Goal: Information Seeking & Learning: Learn about a topic

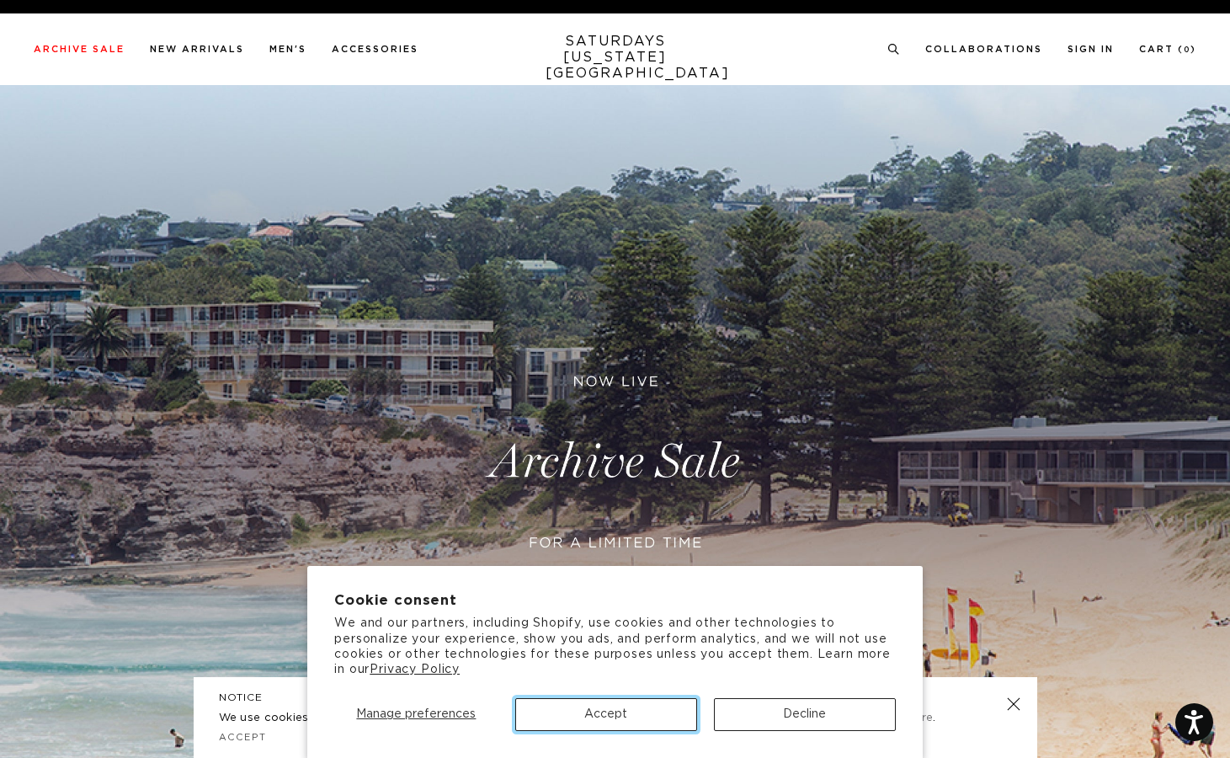
click at [640, 724] on button "Accept" at bounding box center [606, 714] width 182 height 33
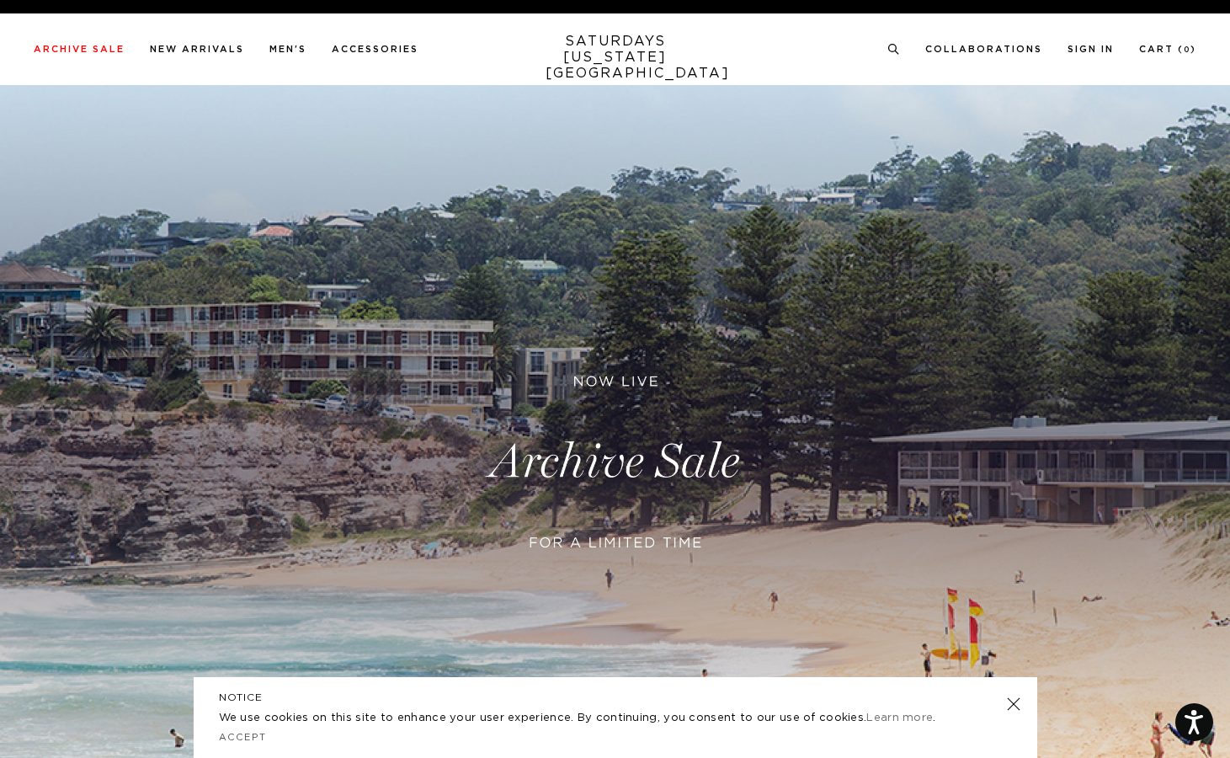
click at [1014, 701] on link at bounding box center [1013, 704] width 24 height 24
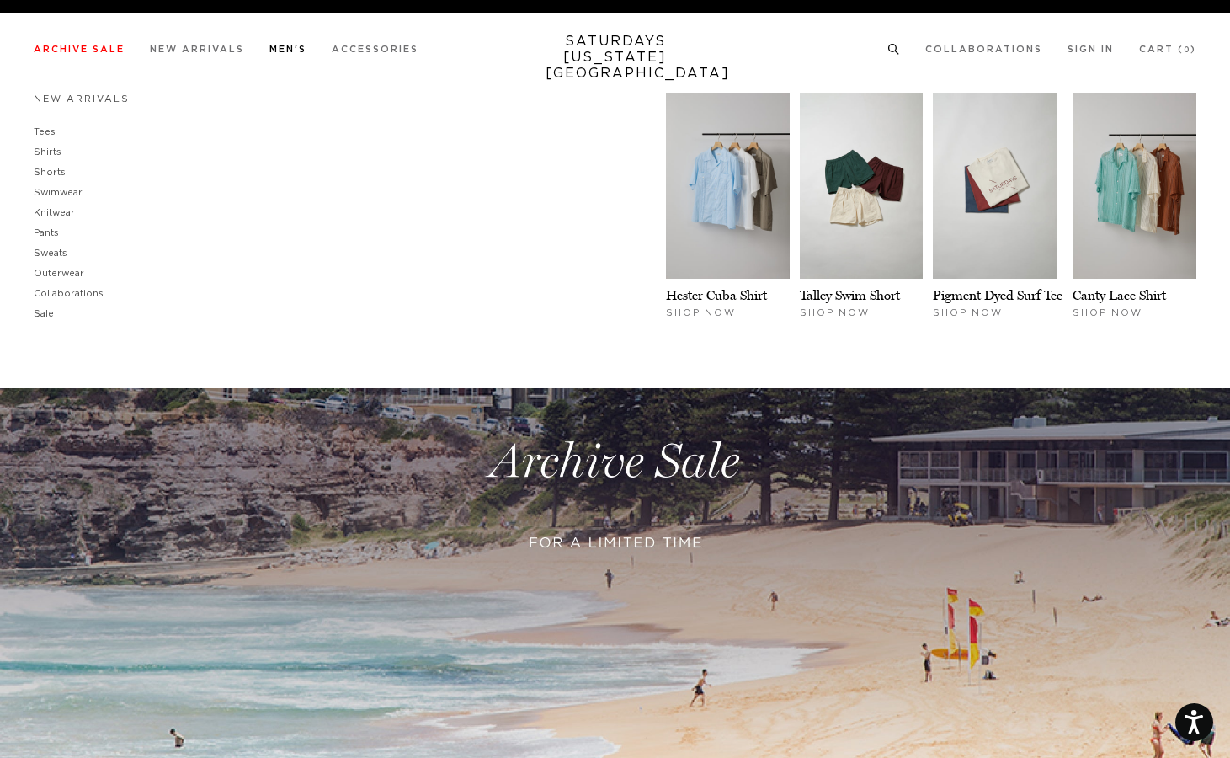
click at [87, 93] on h4 "New Arrivals" at bounding box center [82, 99] width 96 height 23
click at [77, 100] on link "New Arrivals" at bounding box center [82, 98] width 96 height 9
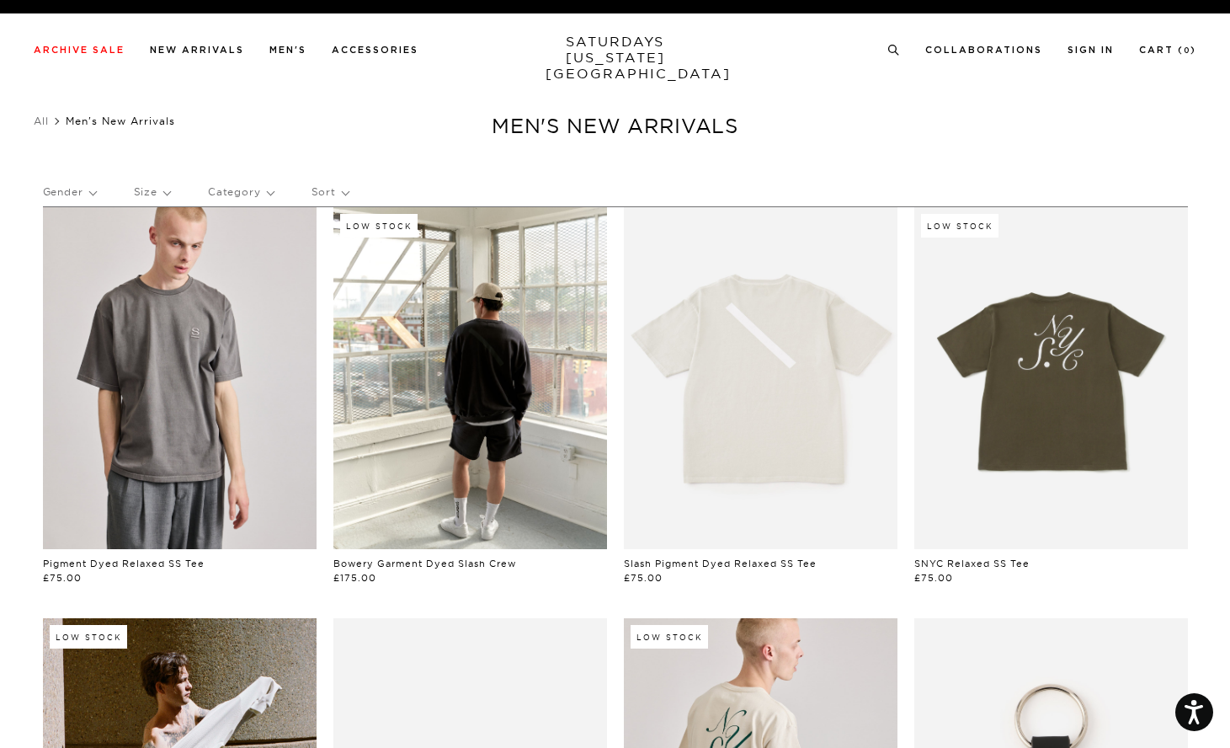
scroll to position [1, 0]
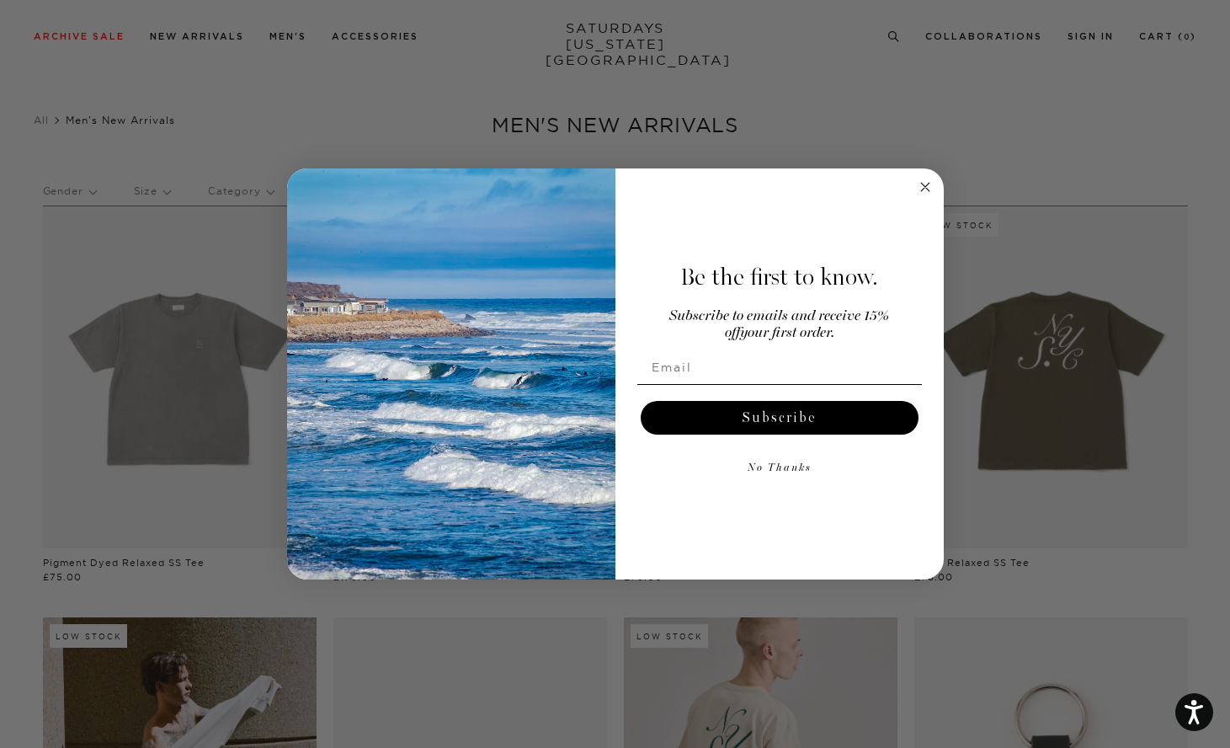
click at [919, 193] on circle "Close dialog" at bounding box center [924, 187] width 19 height 19
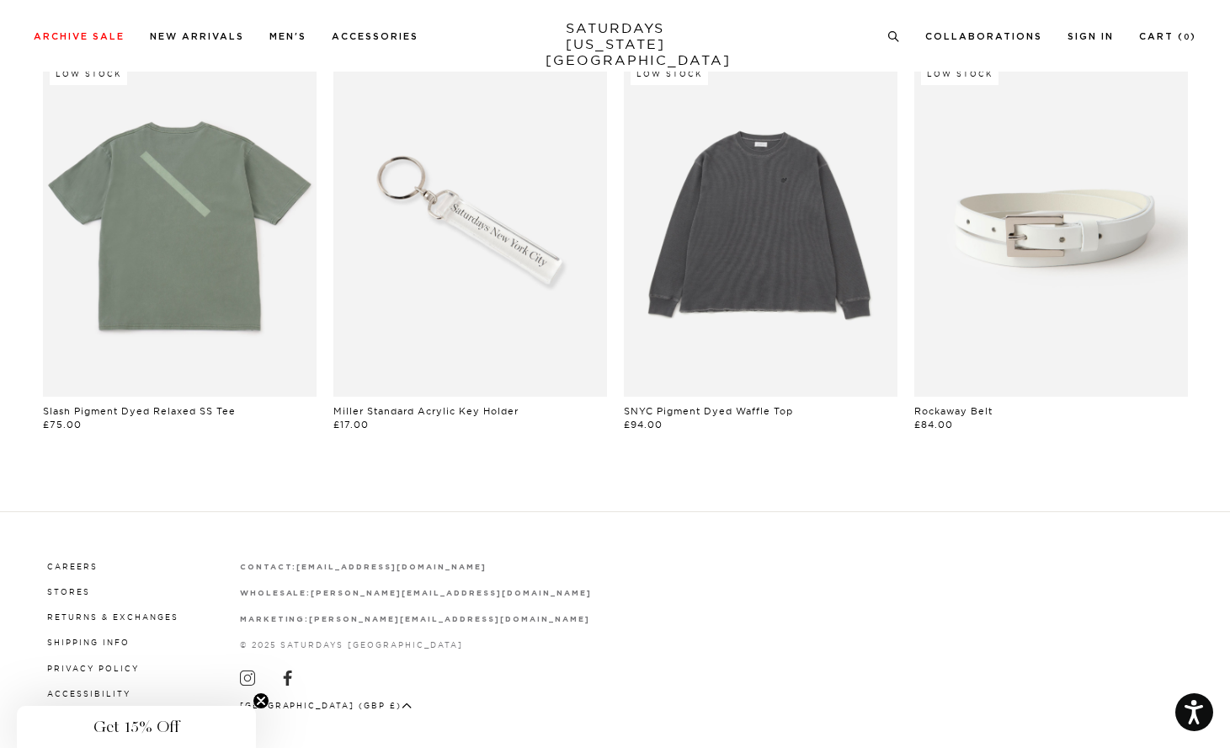
scroll to position [1363, 0]
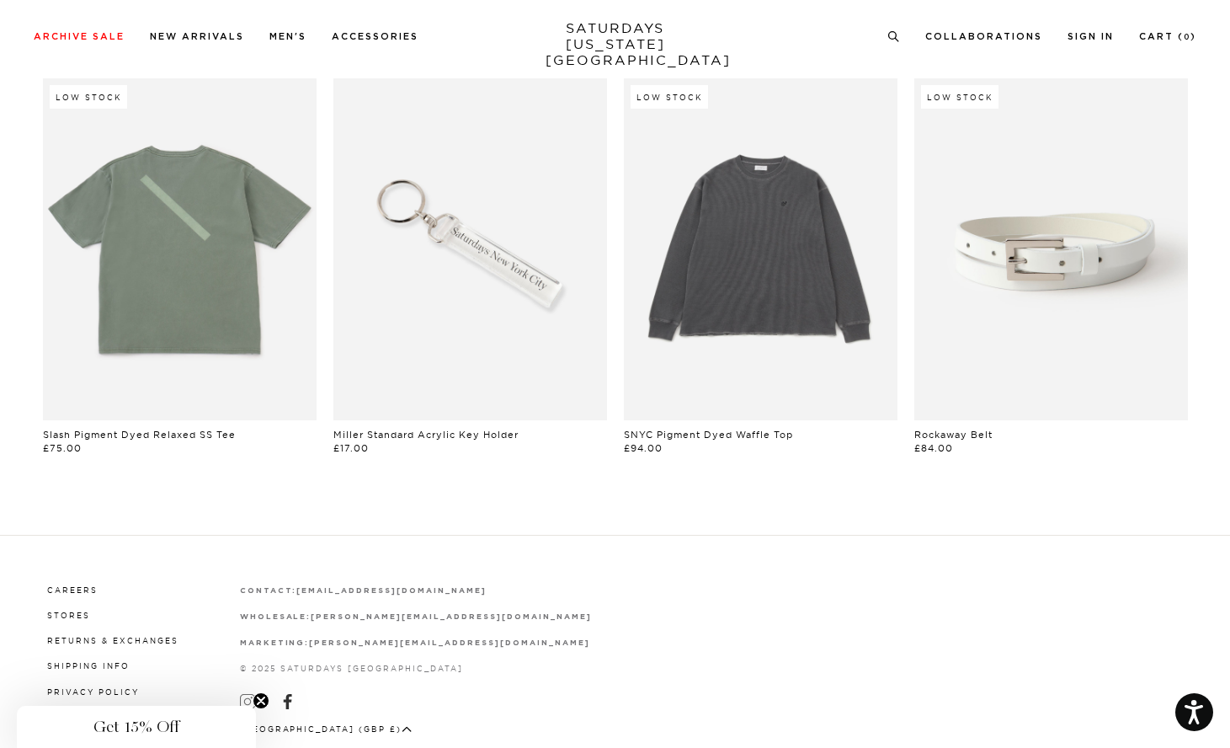
click at [244, 695] on icon at bounding box center [247, 701] width 15 height 15
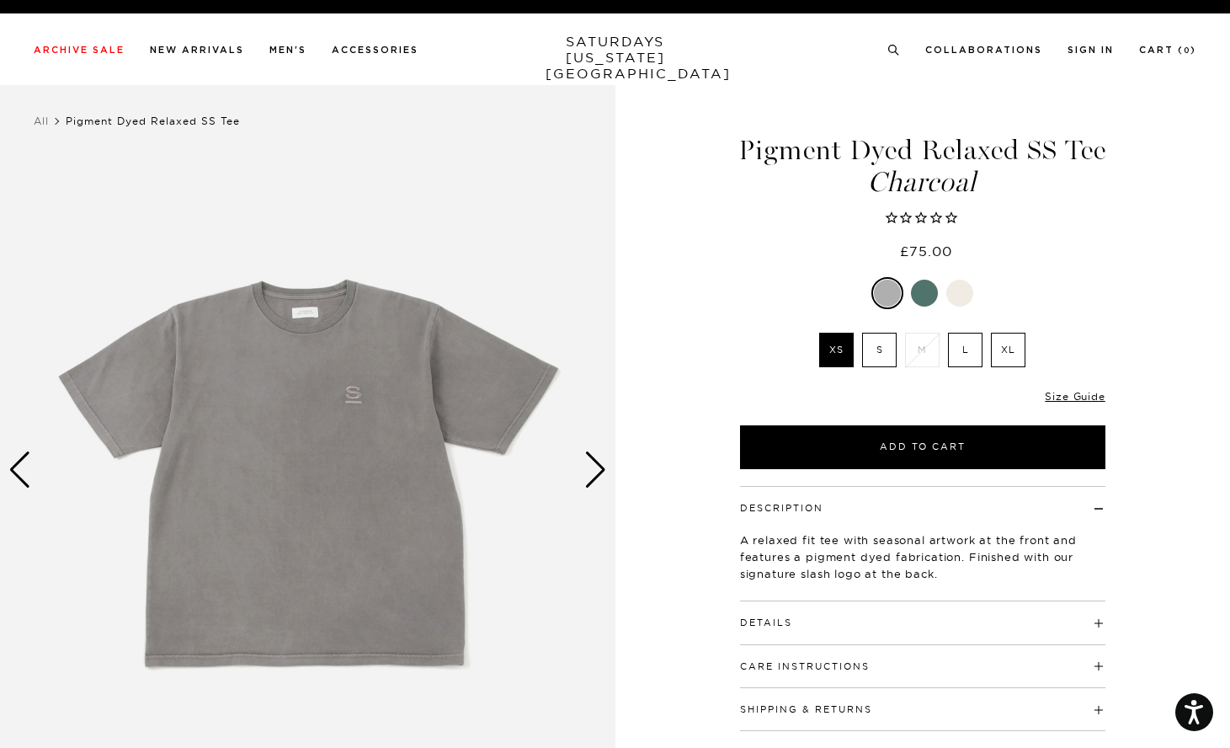
click at [595, 468] on div "Next slide" at bounding box center [595, 469] width 23 height 37
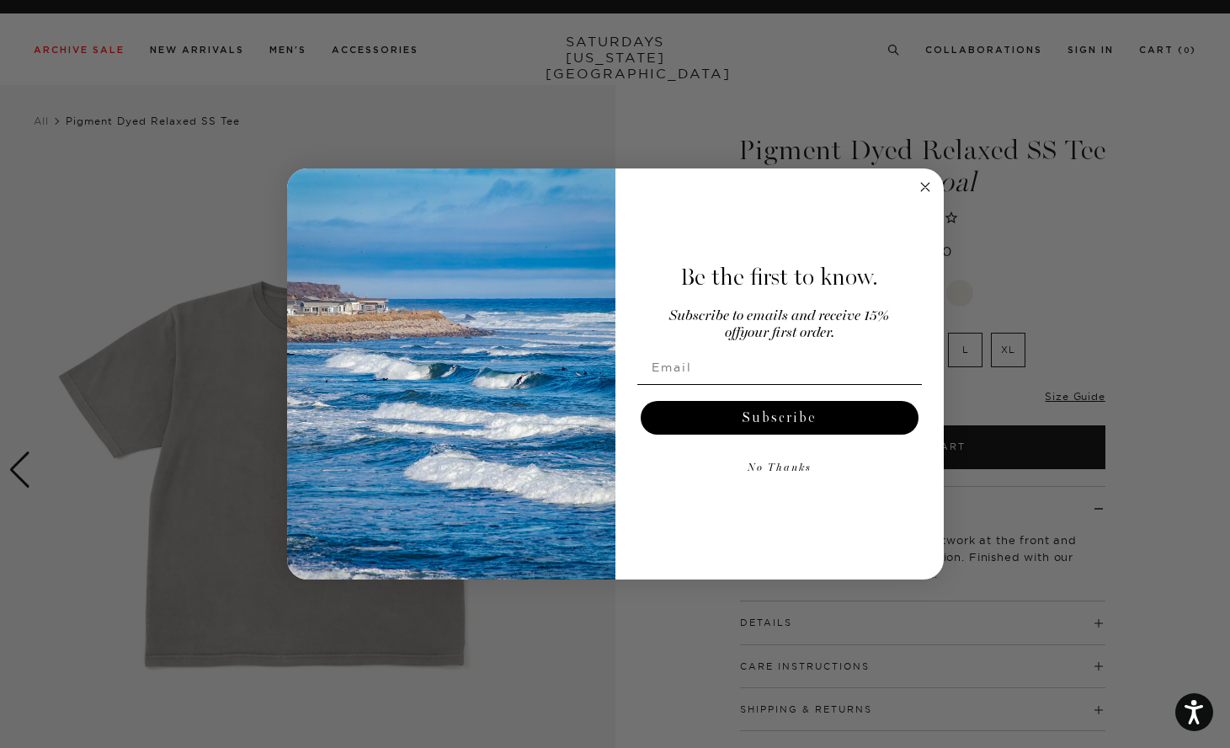
click at [926, 186] on icon "Close dialog" at bounding box center [925, 187] width 8 height 8
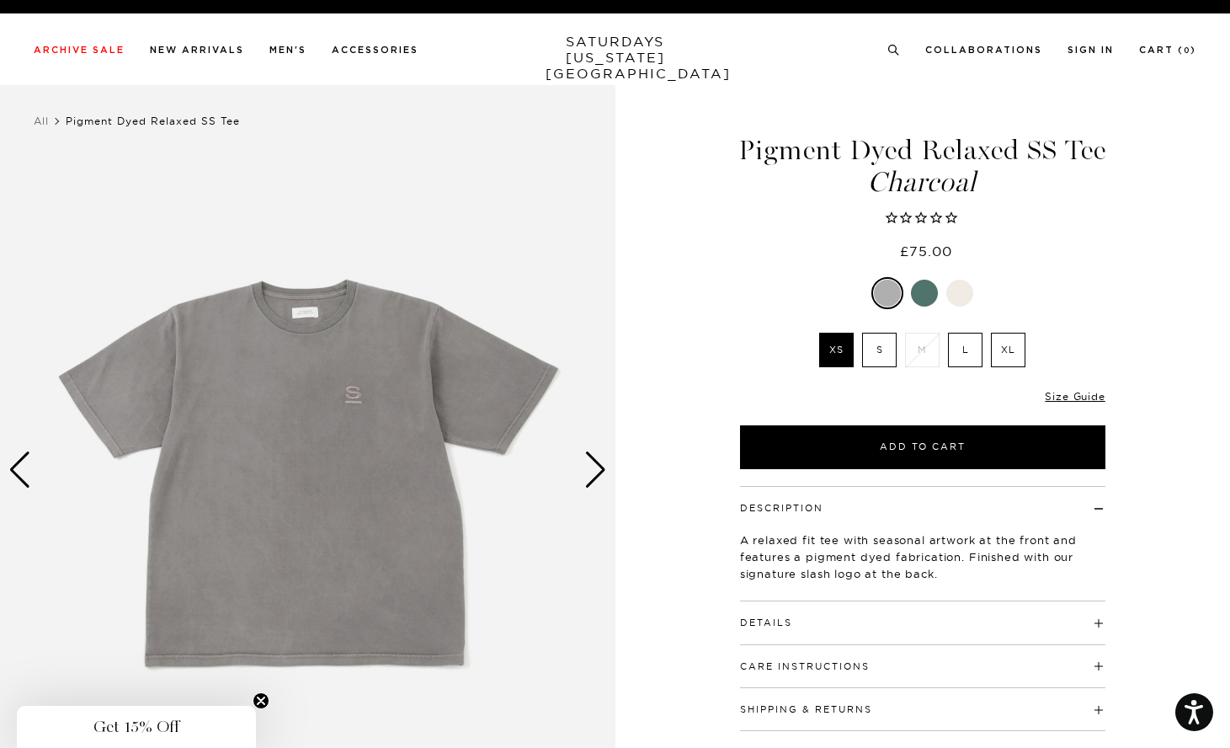
click at [597, 451] on div "Next slide" at bounding box center [595, 469] width 23 height 37
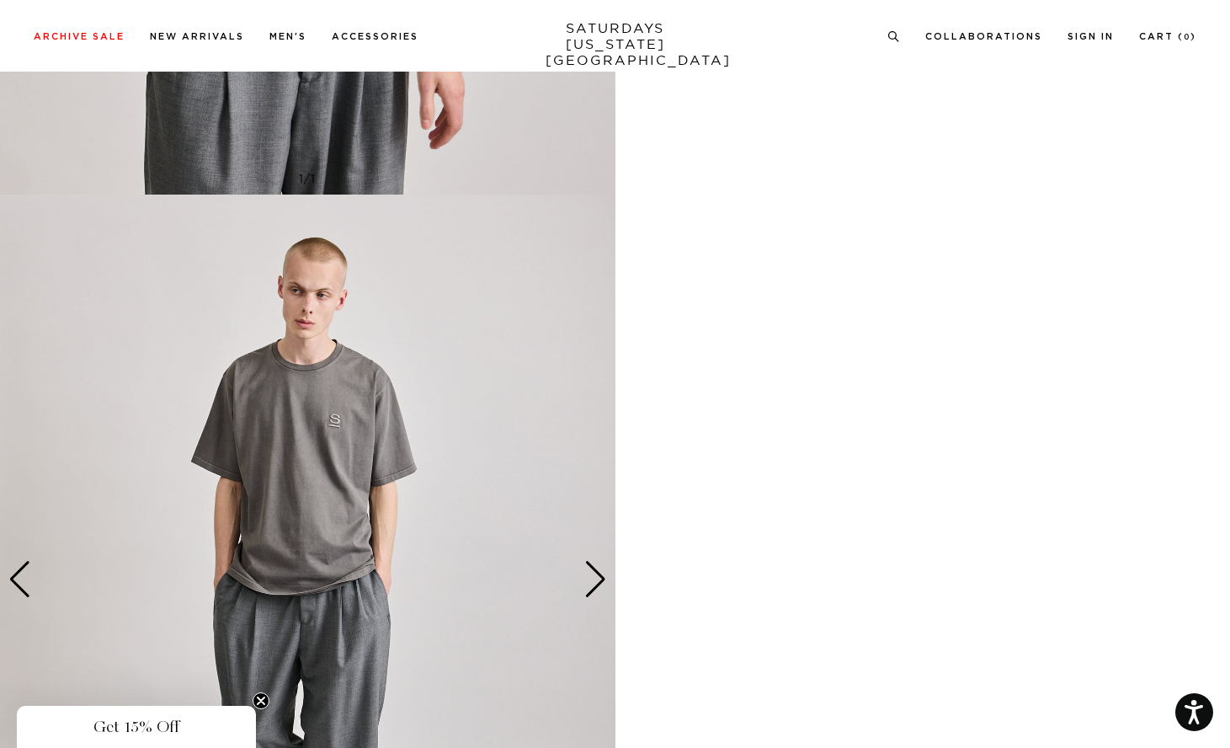
scroll to position [1518, 0]
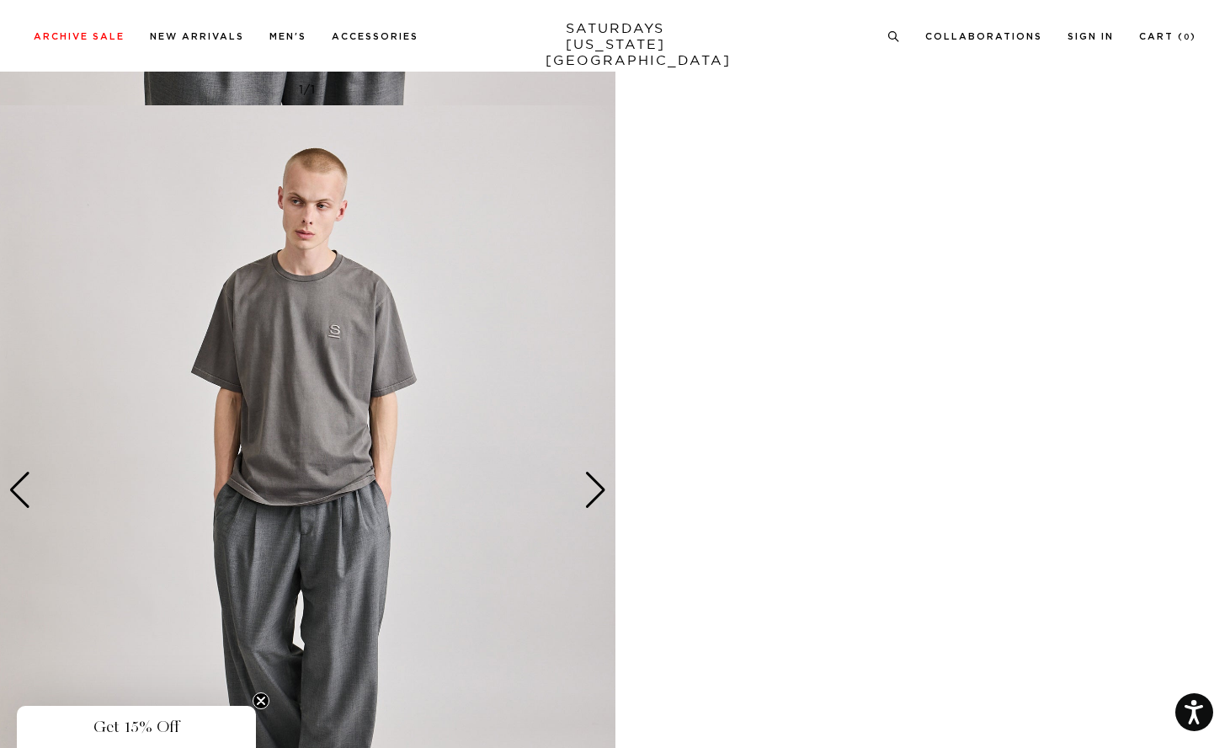
click at [453, 376] on img at bounding box center [308, 489] width 616 height 769
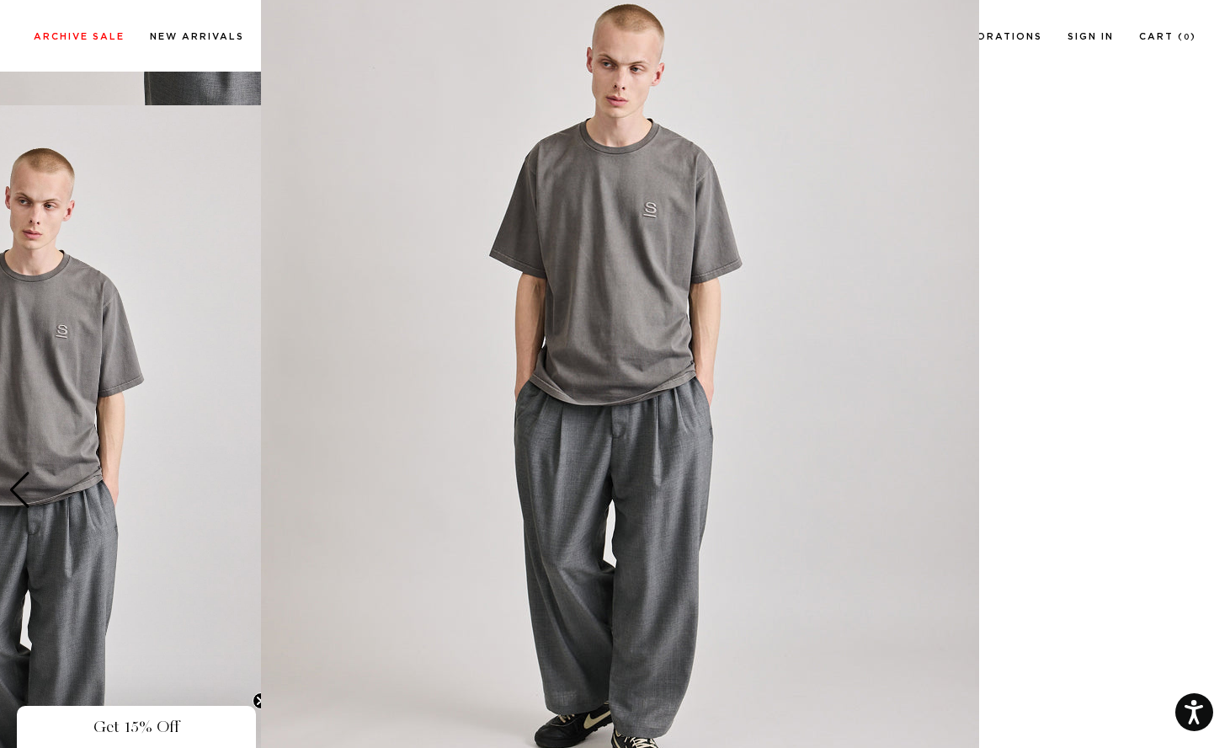
scroll to position [43, 0]
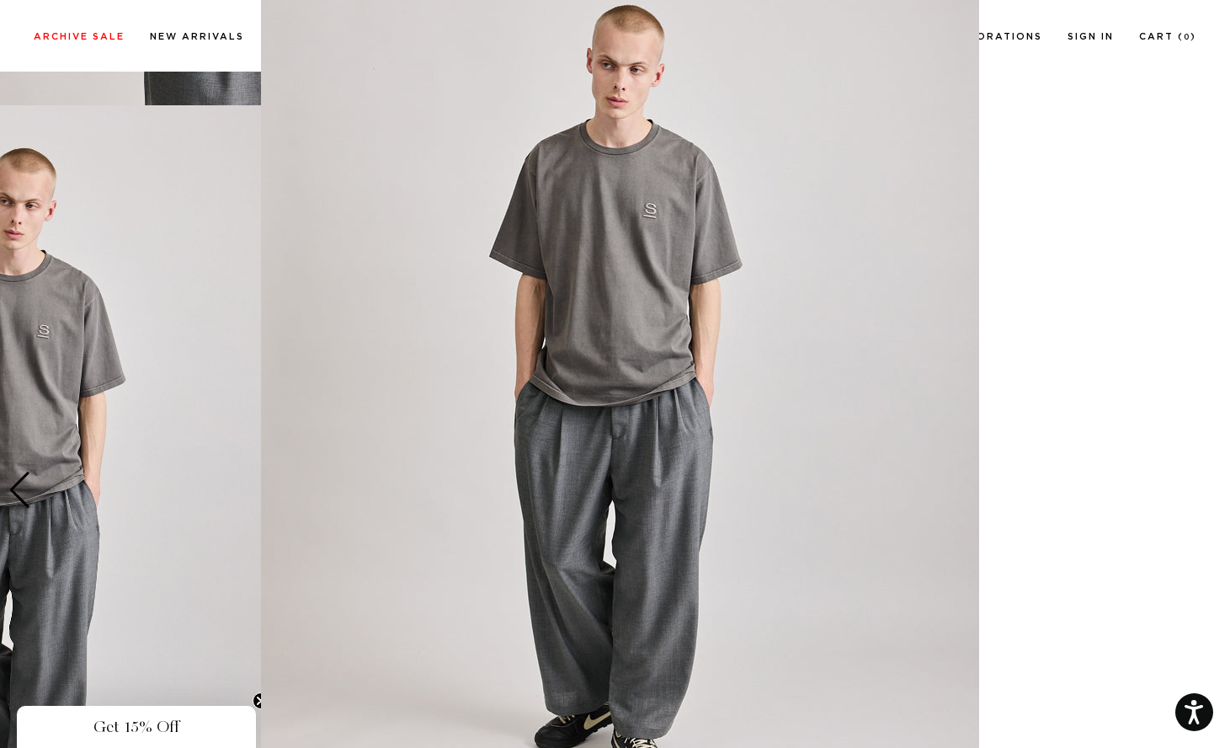
click at [261, 309] on img at bounding box center [620, 388] width 718 height 862
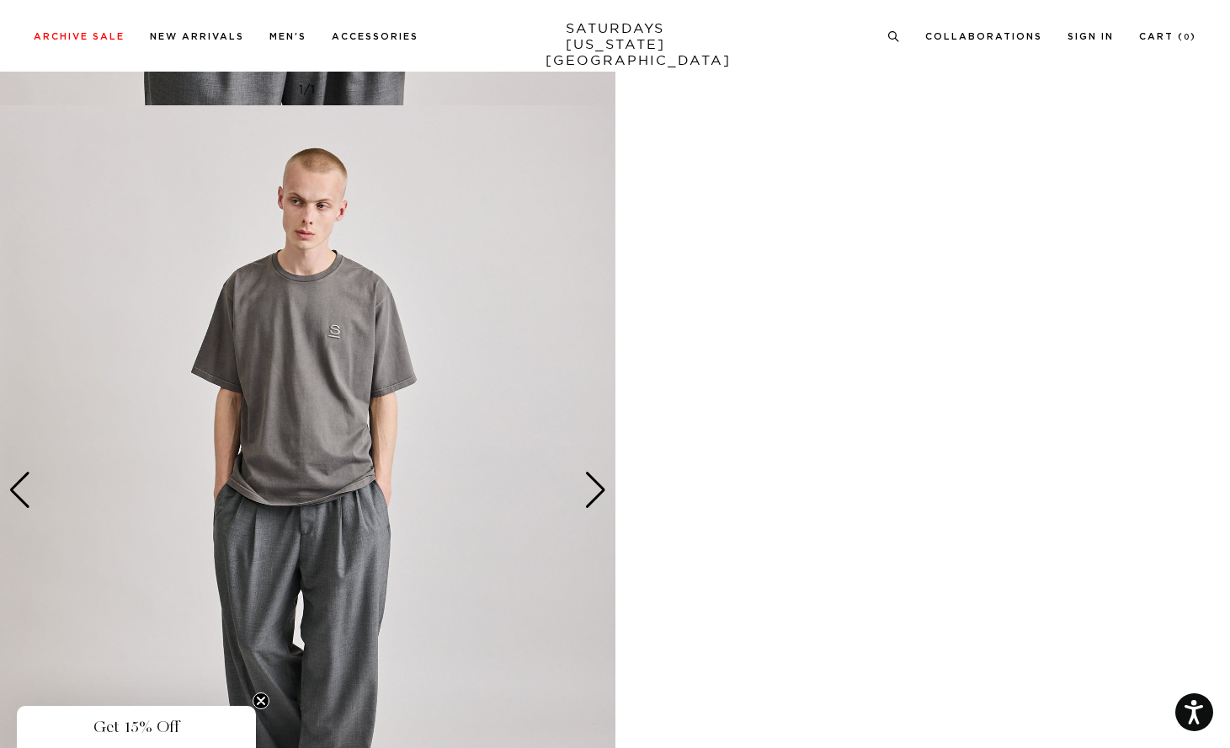
click at [287, 275] on img at bounding box center [308, 489] width 616 height 769
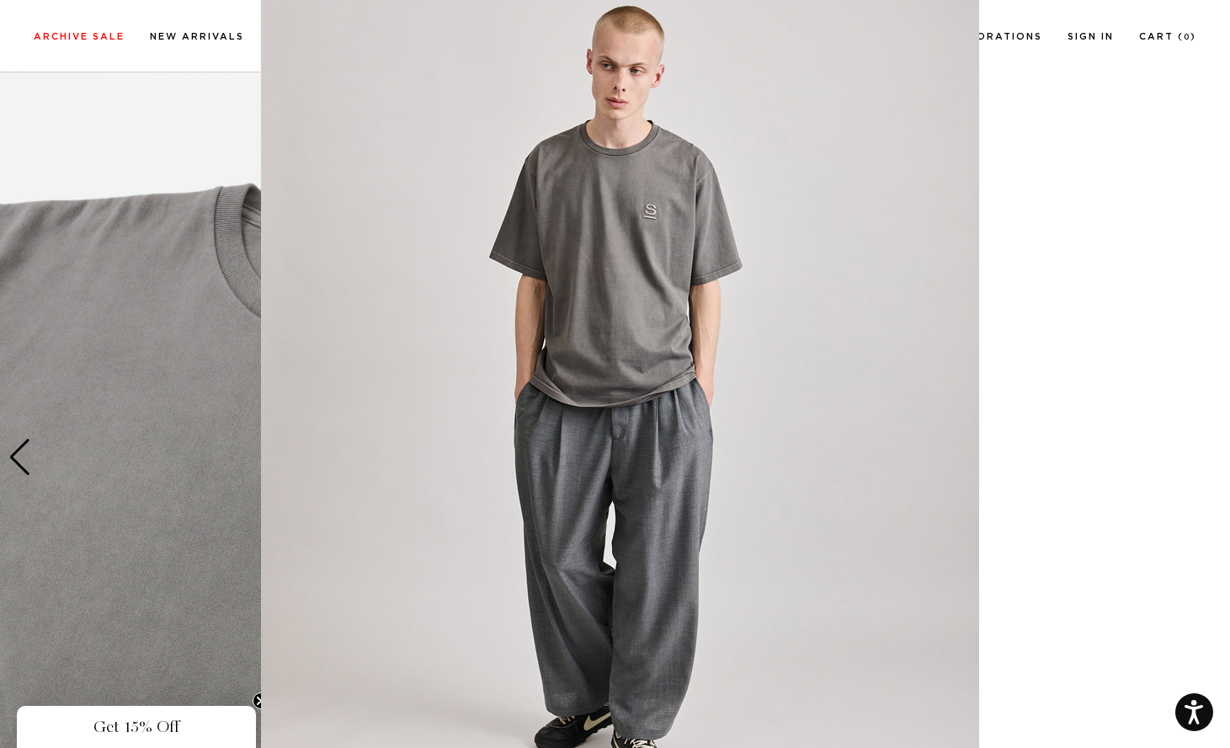
scroll to position [44, 0]
click at [184, 339] on figure at bounding box center [615, 374] width 1230 height 748
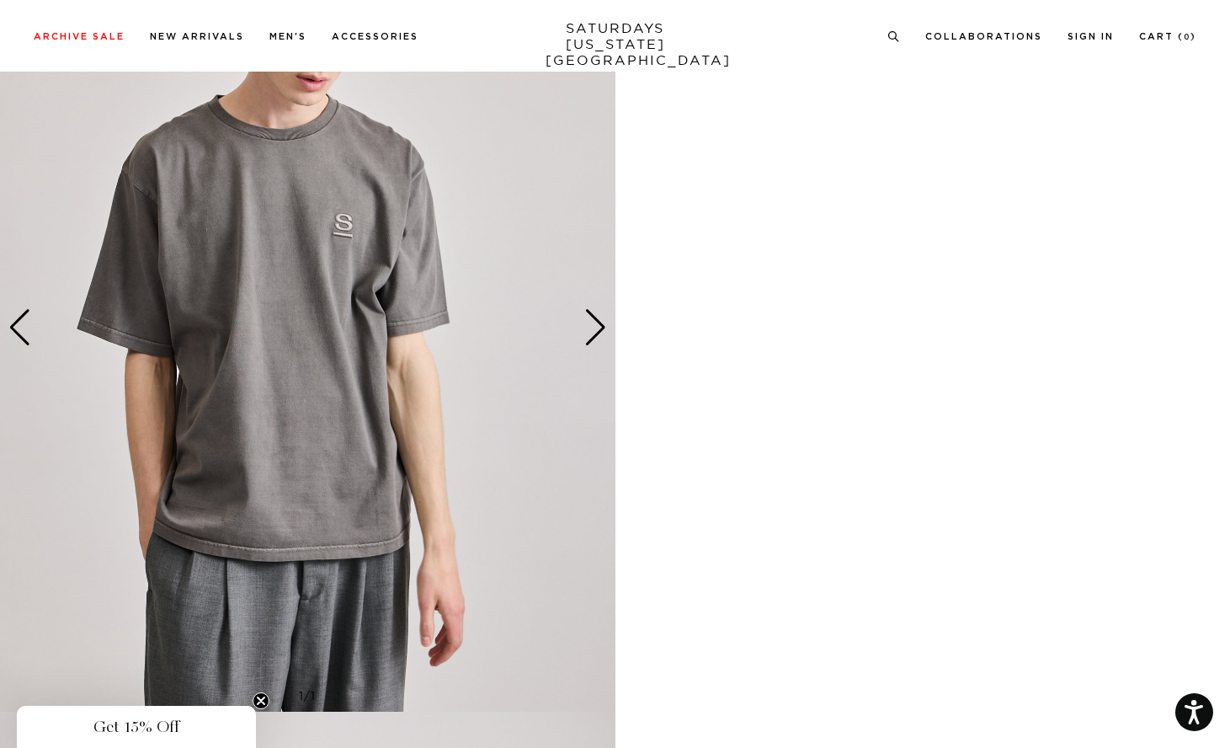
scroll to position [895, 0]
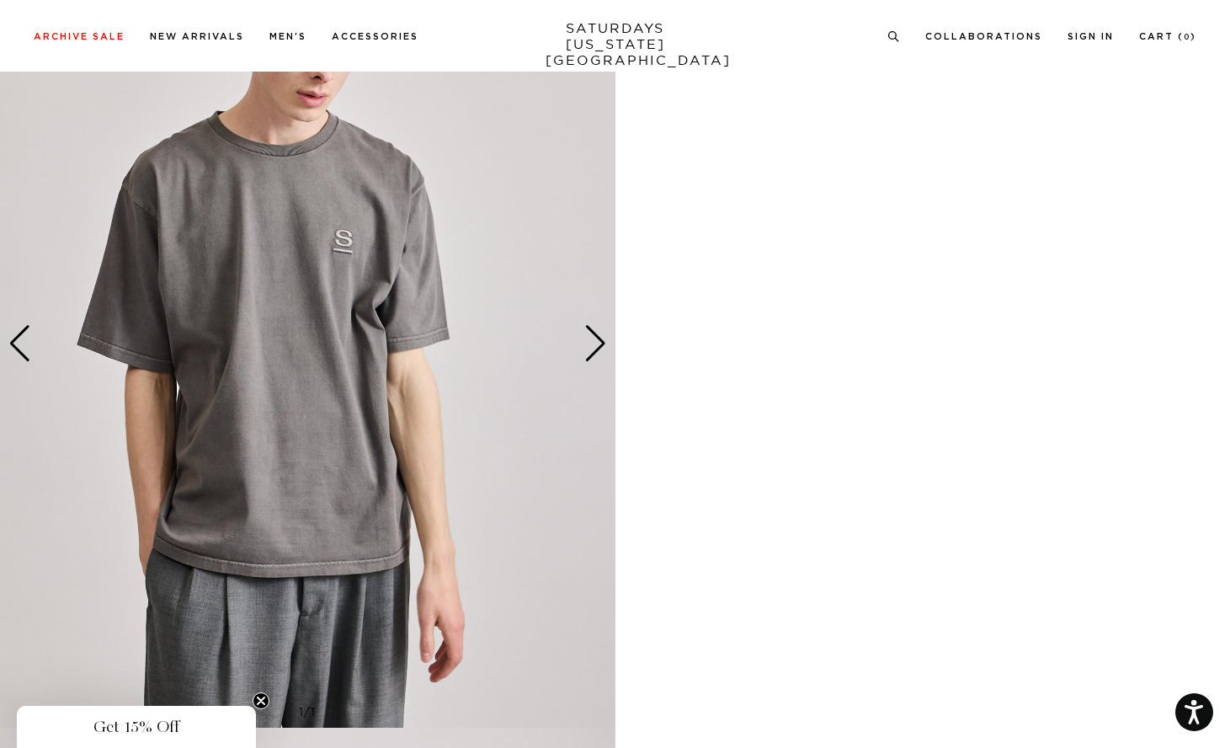
click at [184, 336] on img at bounding box center [308, 343] width 616 height 769
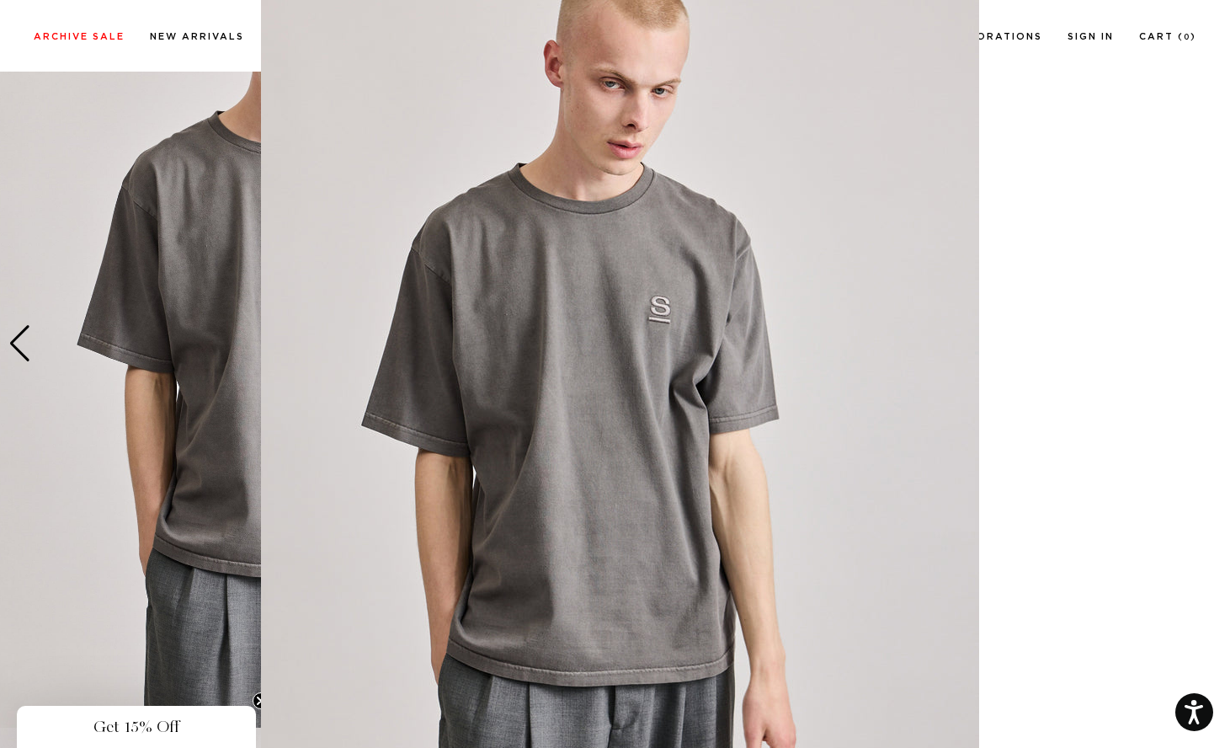
scroll to position [0, 0]
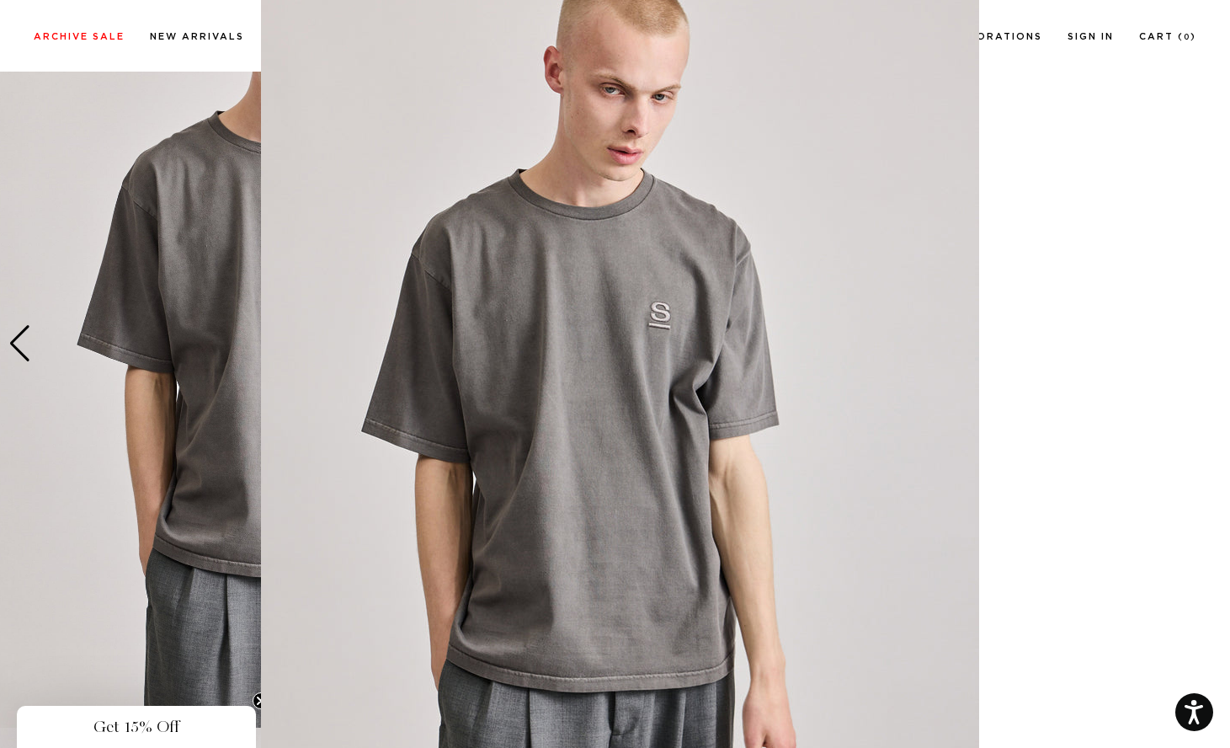
click at [1062, 161] on figure at bounding box center [615, 374] width 1230 height 748
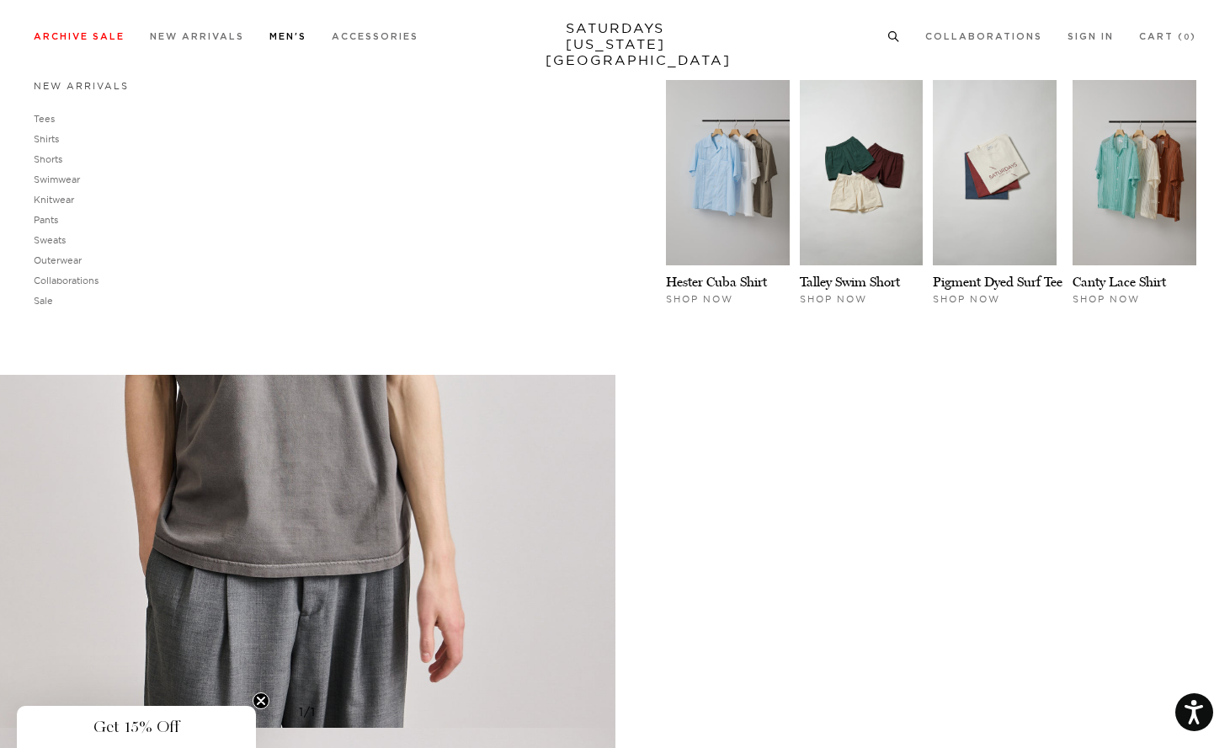
click at [102, 91] on link "New Arrivals" at bounding box center [81, 86] width 95 height 12
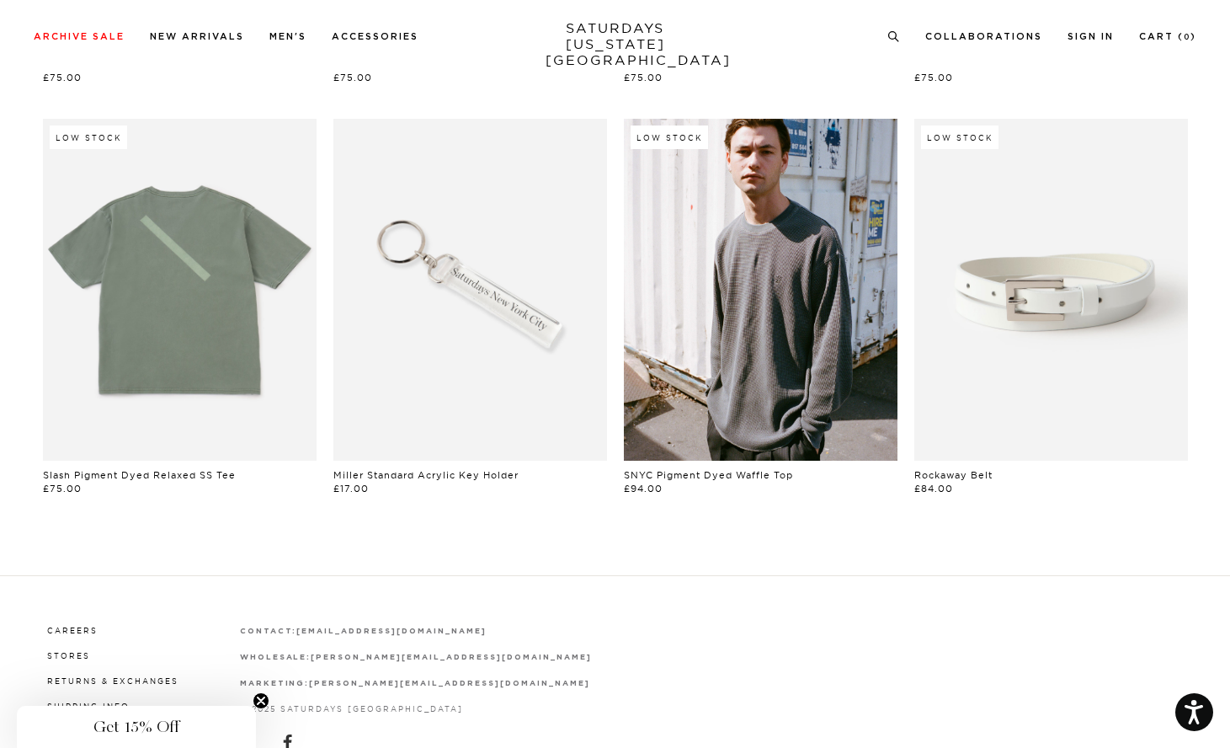
scroll to position [1389, 10]
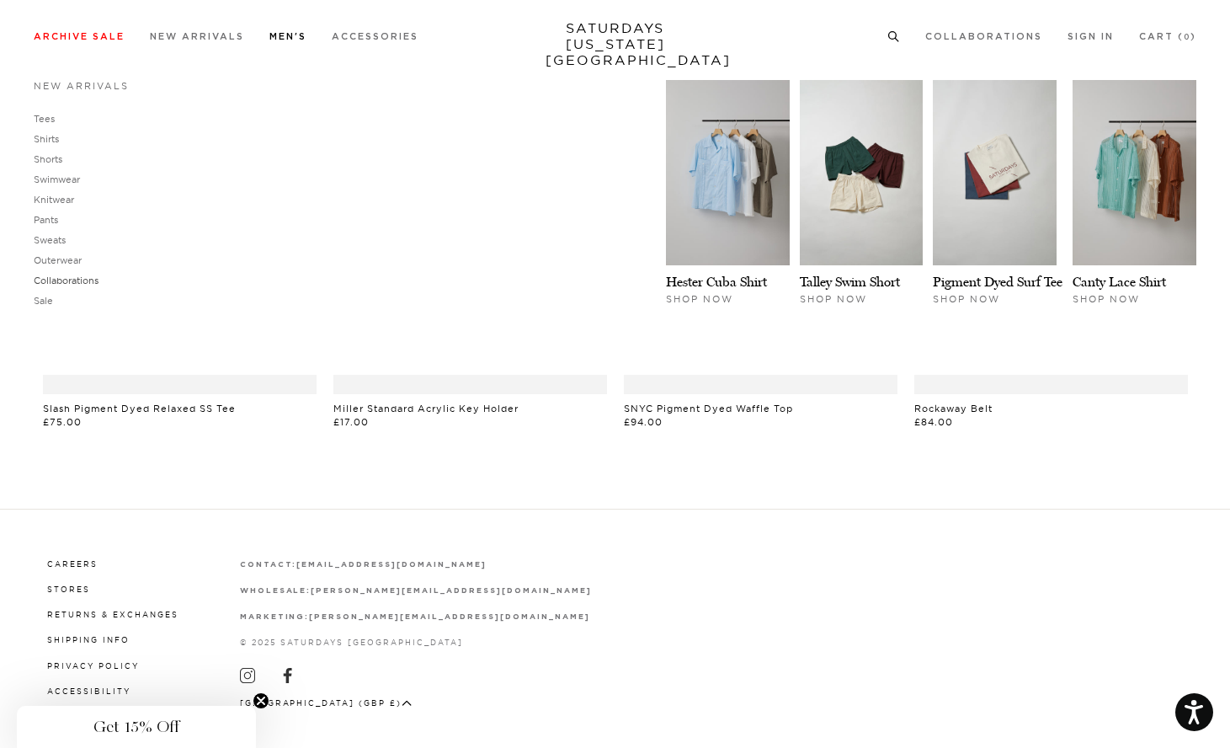
click at [51, 284] on link "Collaborations" at bounding box center [66, 281] width 65 height 12
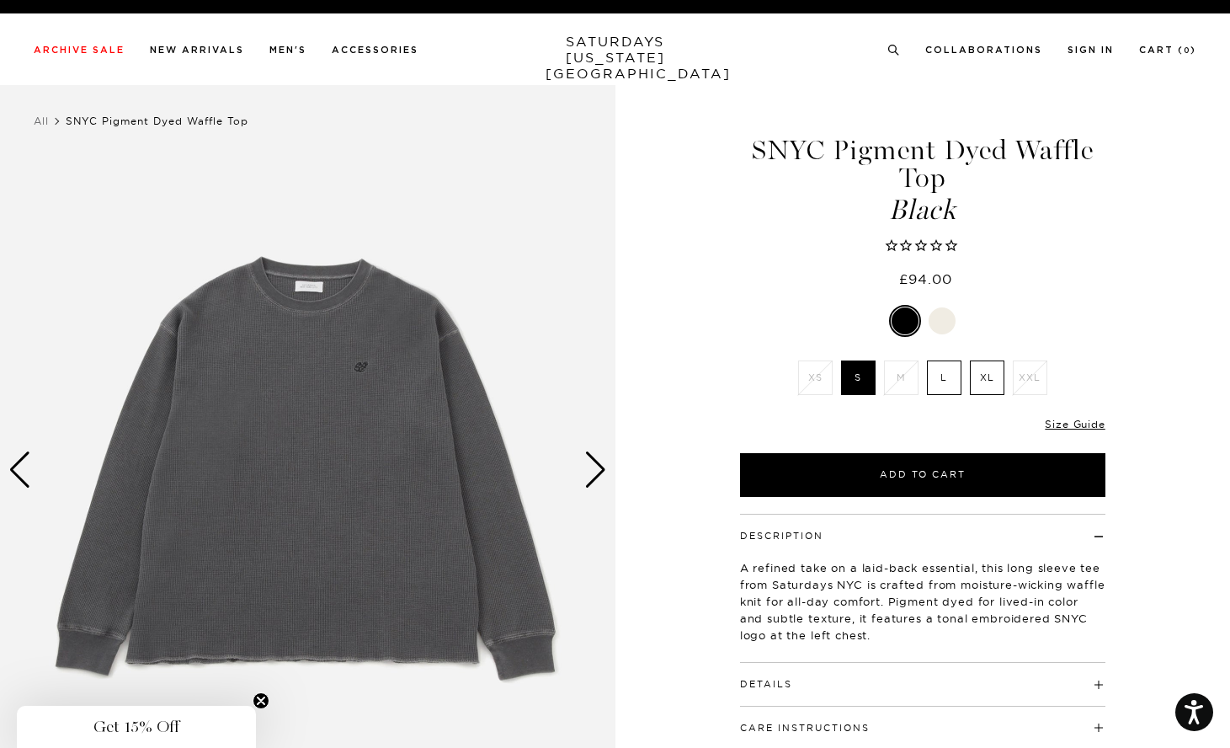
scroll to position [65, 0]
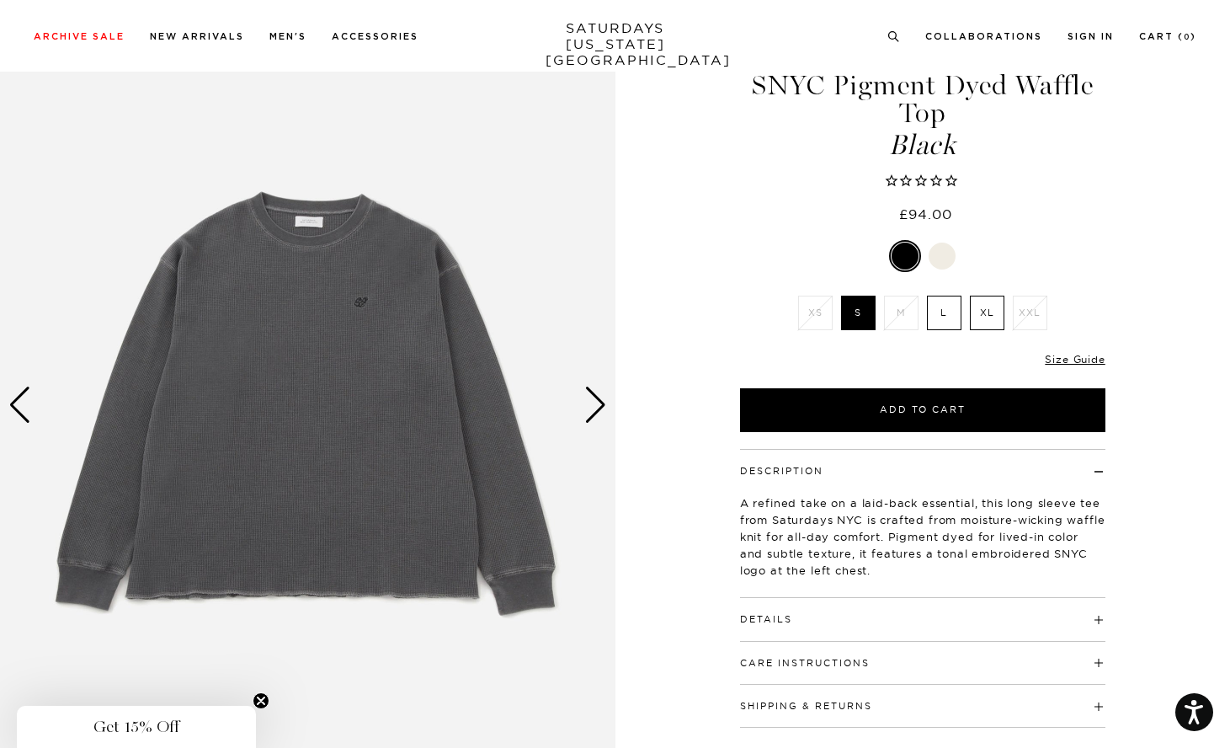
click at [426, 385] on img at bounding box center [308, 404] width 616 height 769
click at [403, 381] on img at bounding box center [308, 404] width 616 height 769
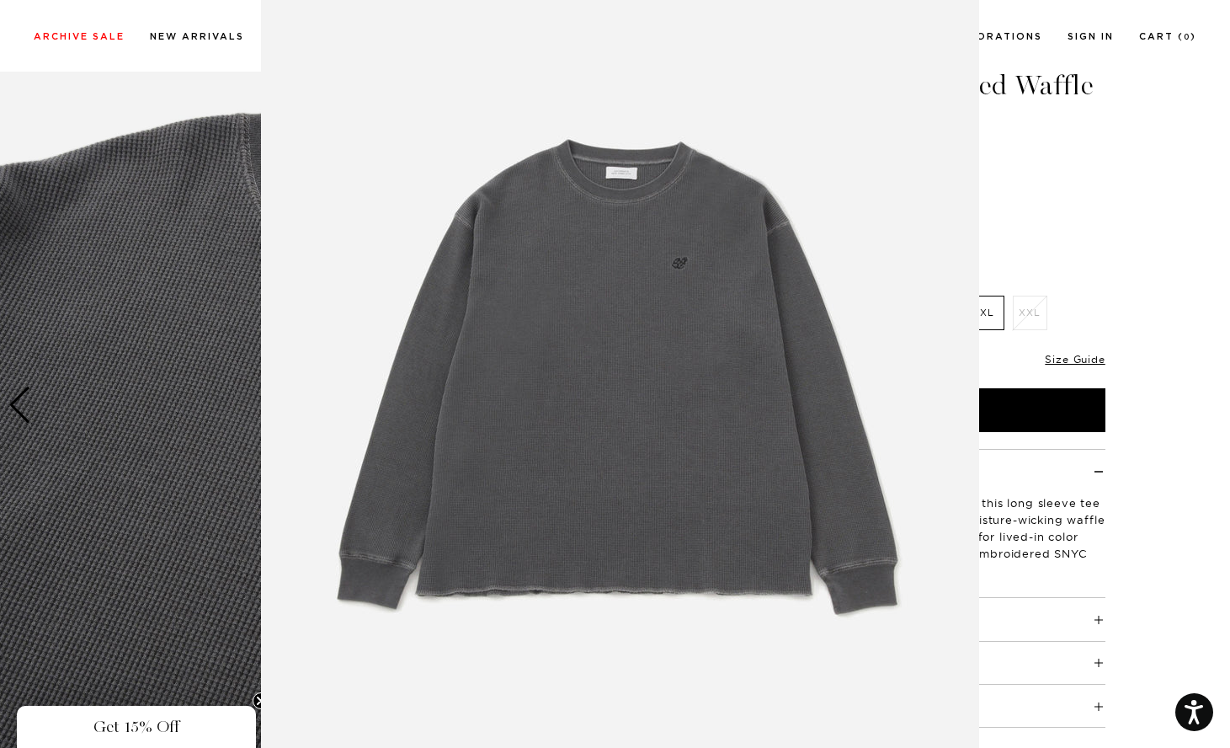
scroll to position [54, 0]
click at [275, 391] on img at bounding box center [620, 377] width 718 height 862
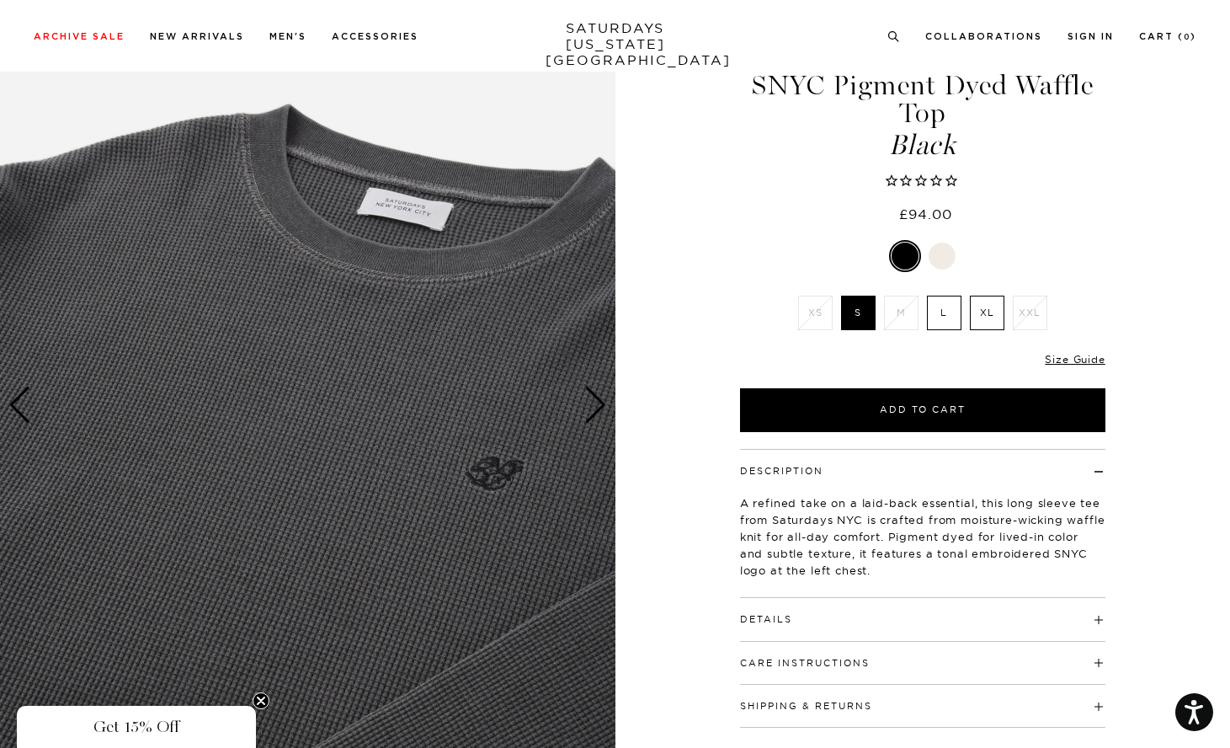
click at [350, 393] on img at bounding box center [308, 404] width 616 height 769
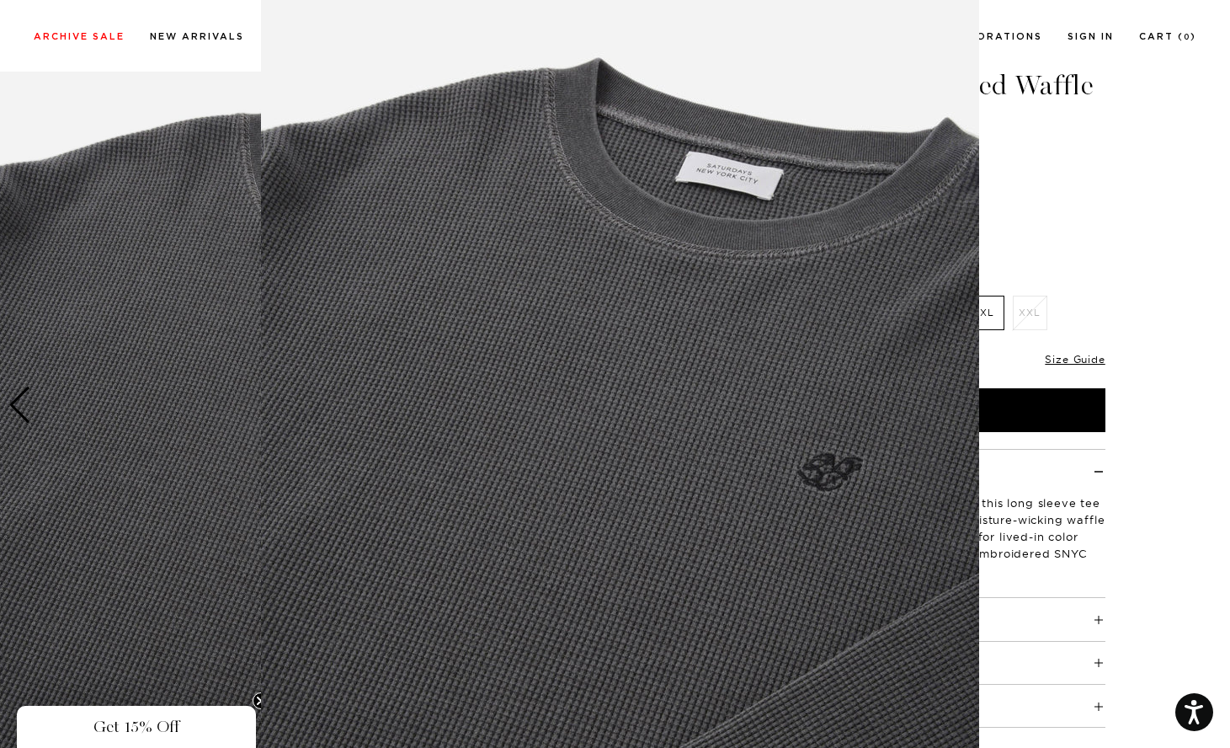
click at [611, 425] on img at bounding box center [620, 395] width 718 height 862
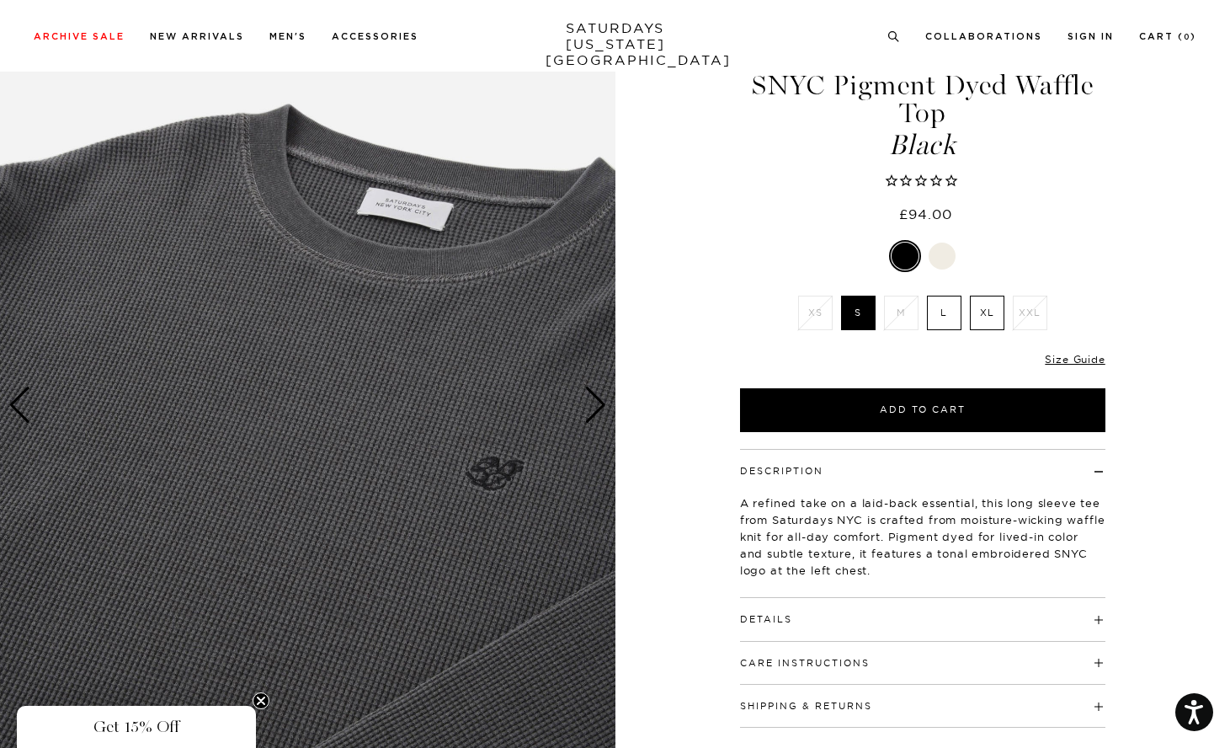
click at [602, 422] on div "Next slide" at bounding box center [595, 405] width 23 height 37
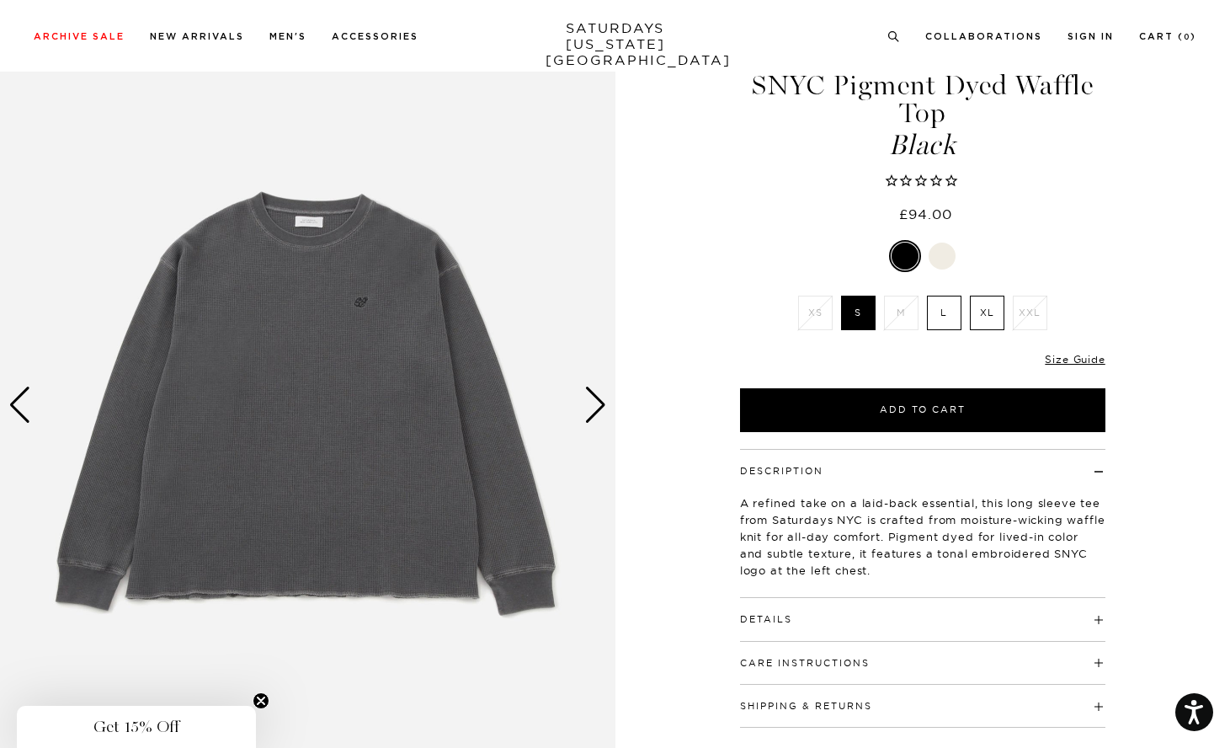
click at [600, 415] on div "Next slide" at bounding box center [595, 405] width 23 height 37
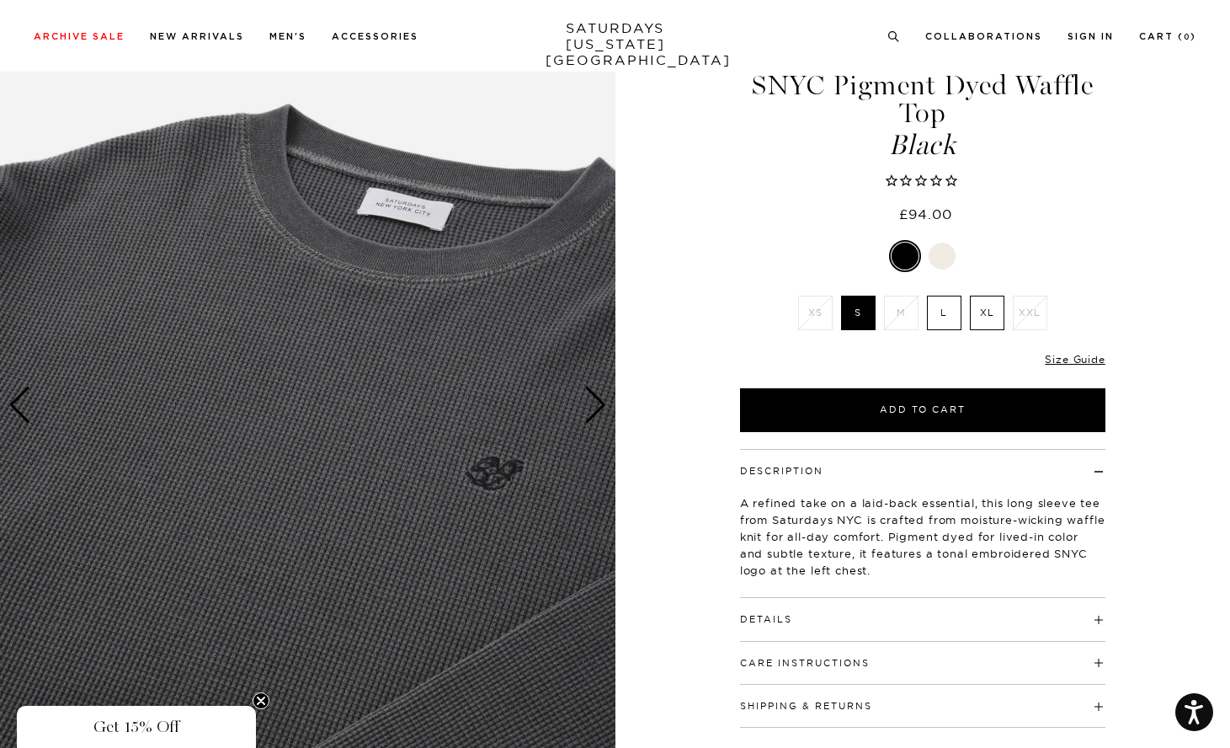
click at [22, 408] on div "Previous slide" at bounding box center [19, 405] width 23 height 37
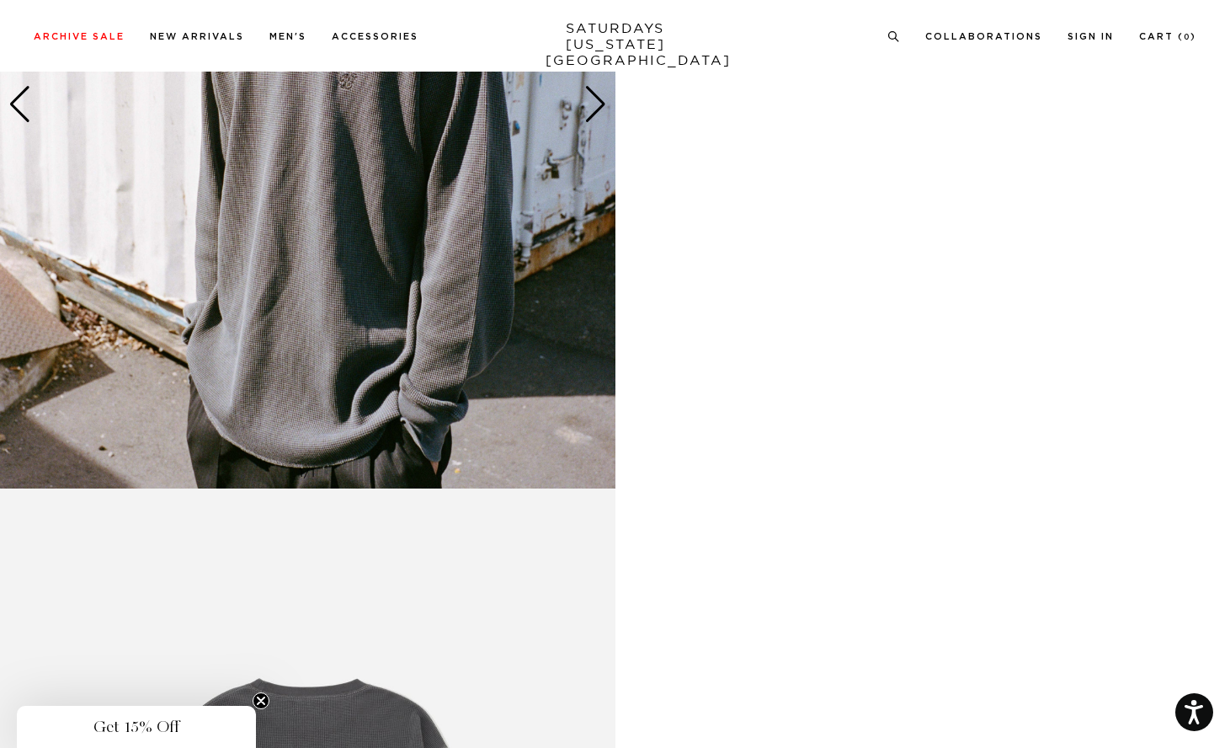
scroll to position [883, 0]
